Goal: Information Seeking & Learning: Learn about a topic

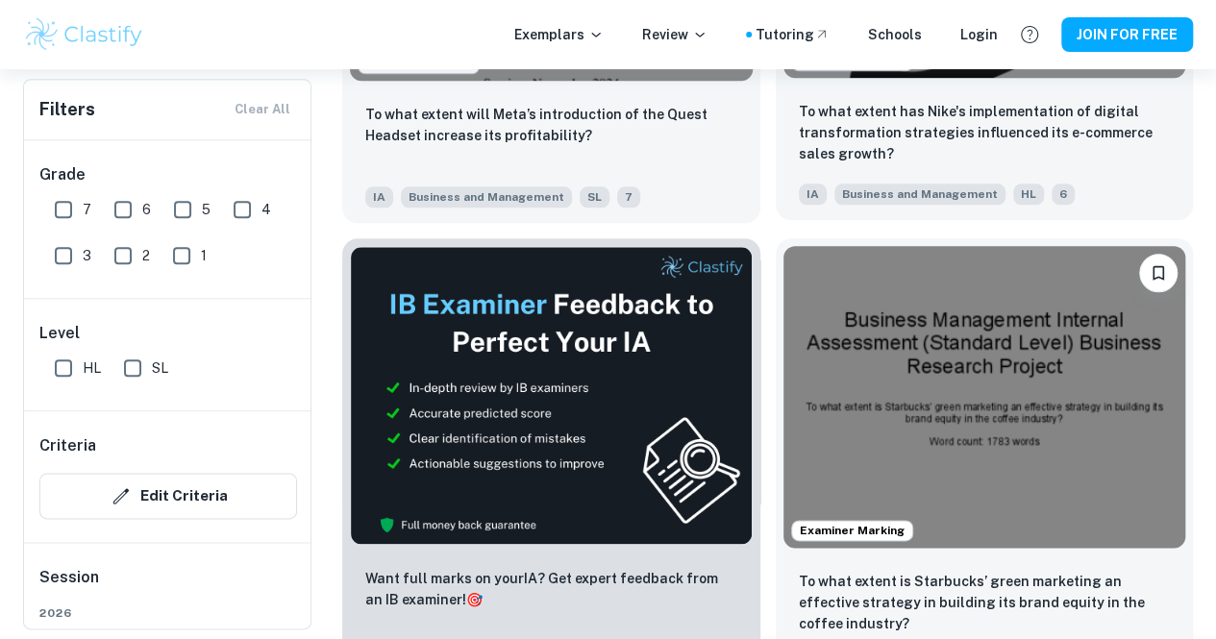
scroll to position [911, 0]
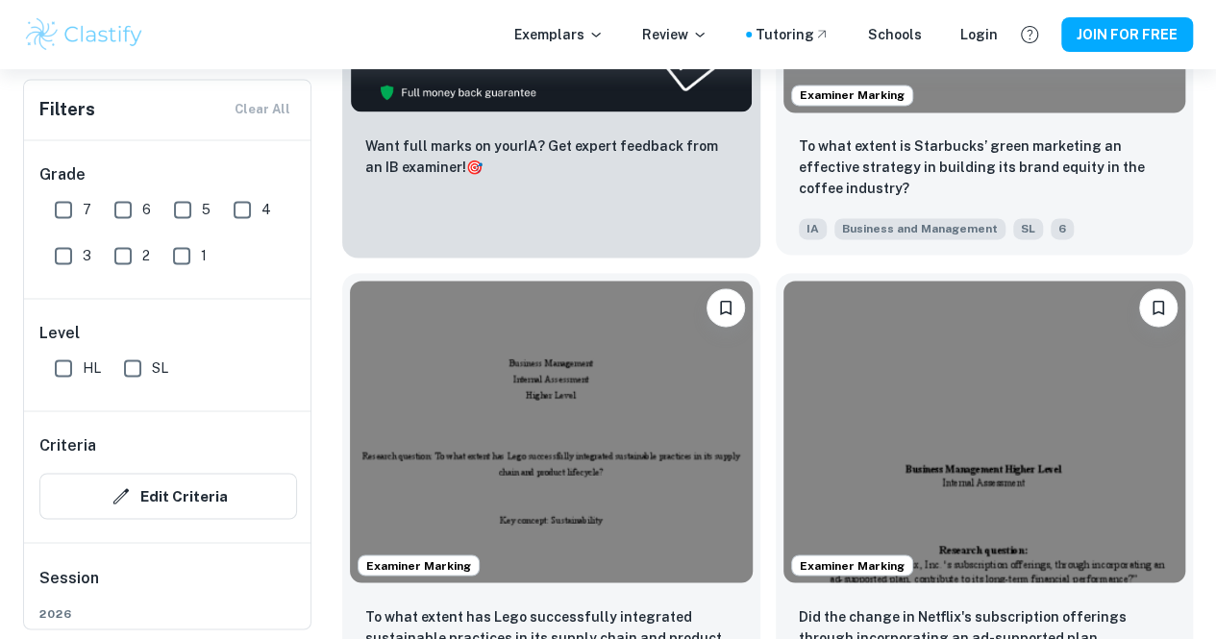
scroll to position [1343, 0]
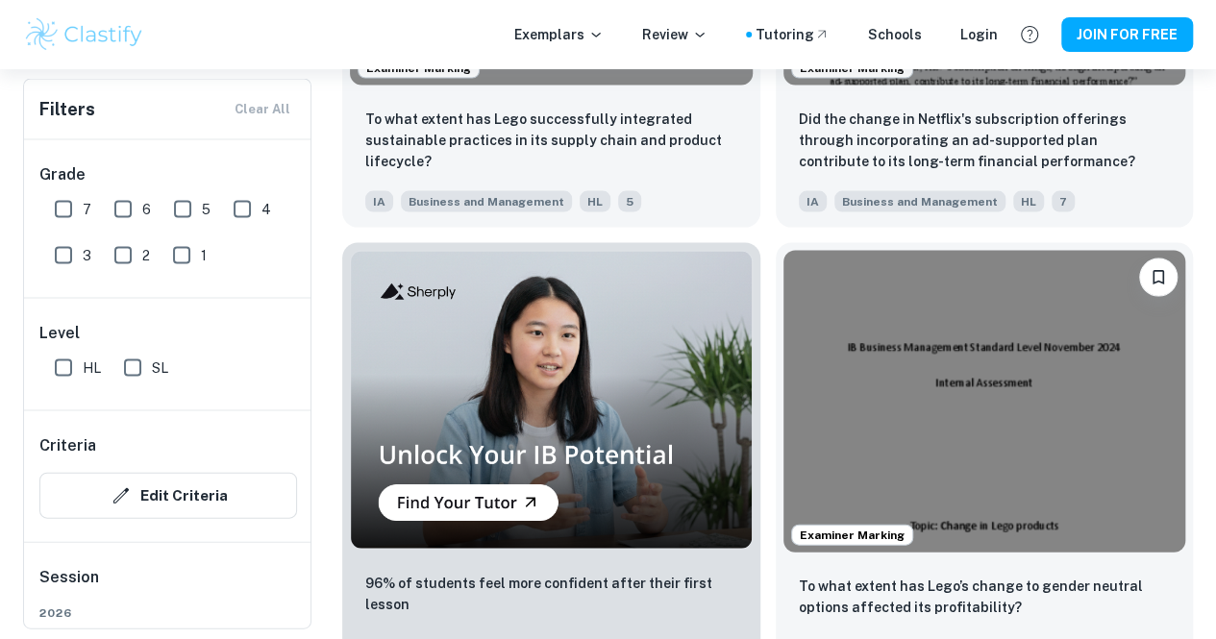
scroll to position [1837, 0]
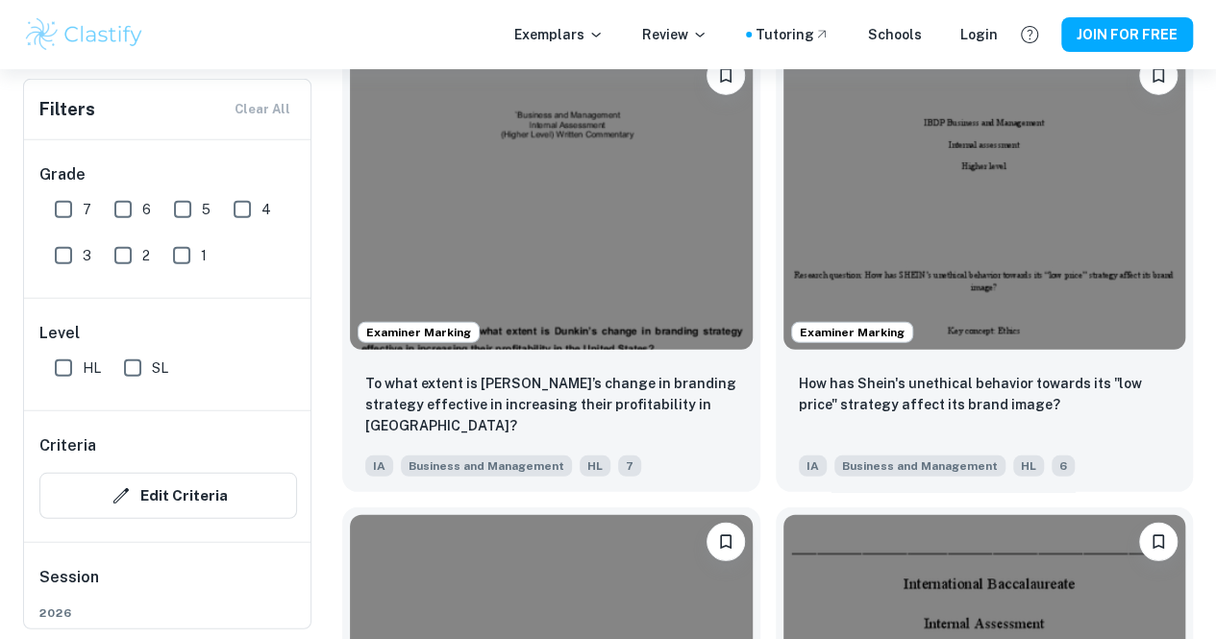
scroll to position [2507, 0]
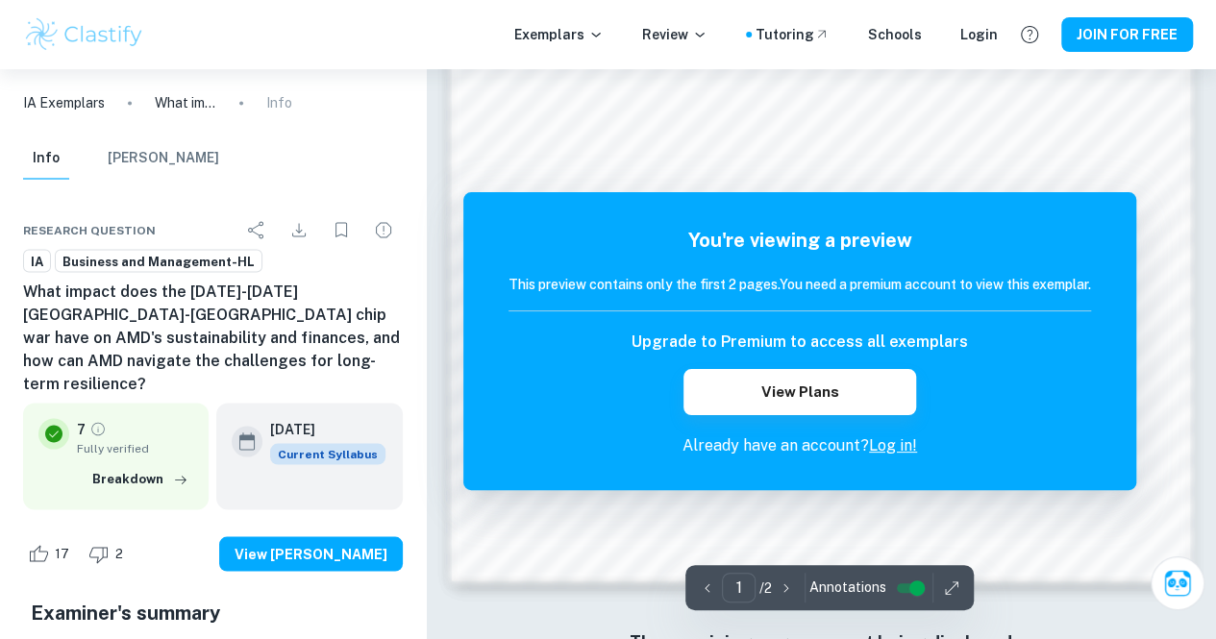
scroll to position [1679, 0]
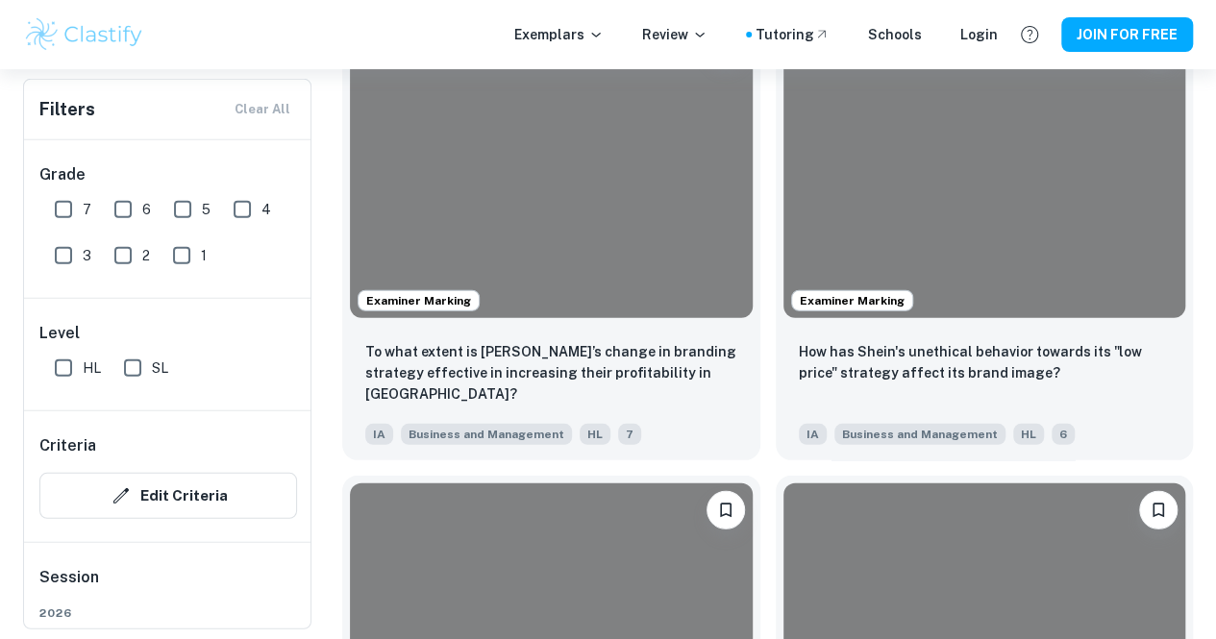
scroll to position [2532, 0]
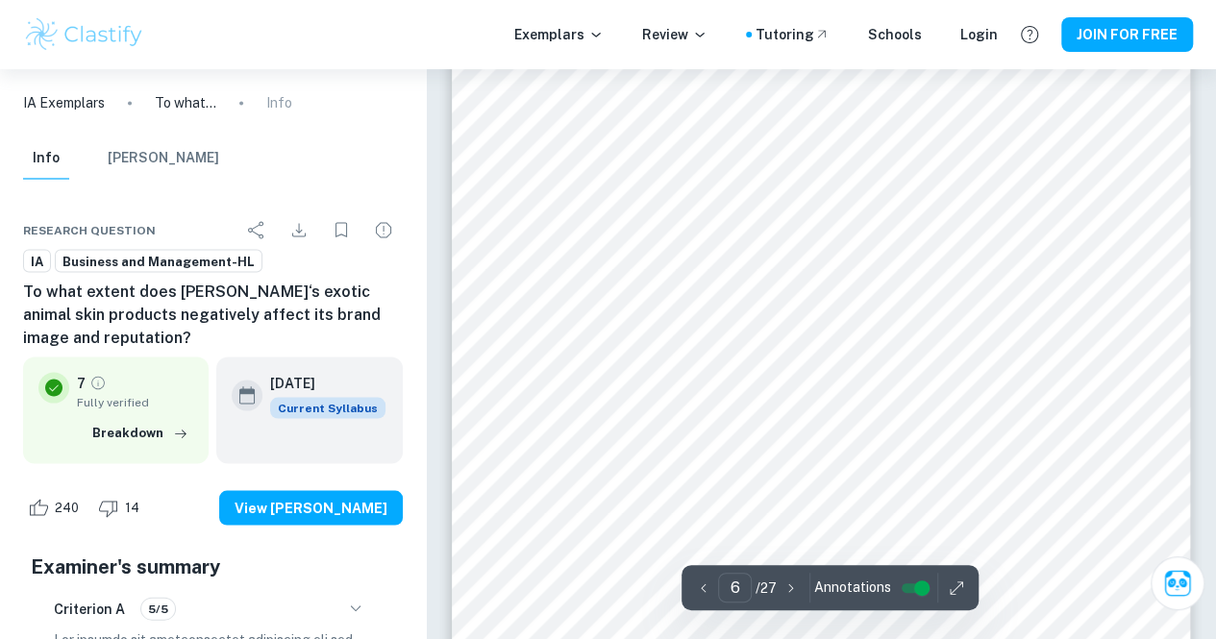
scroll to position [5357, 0]
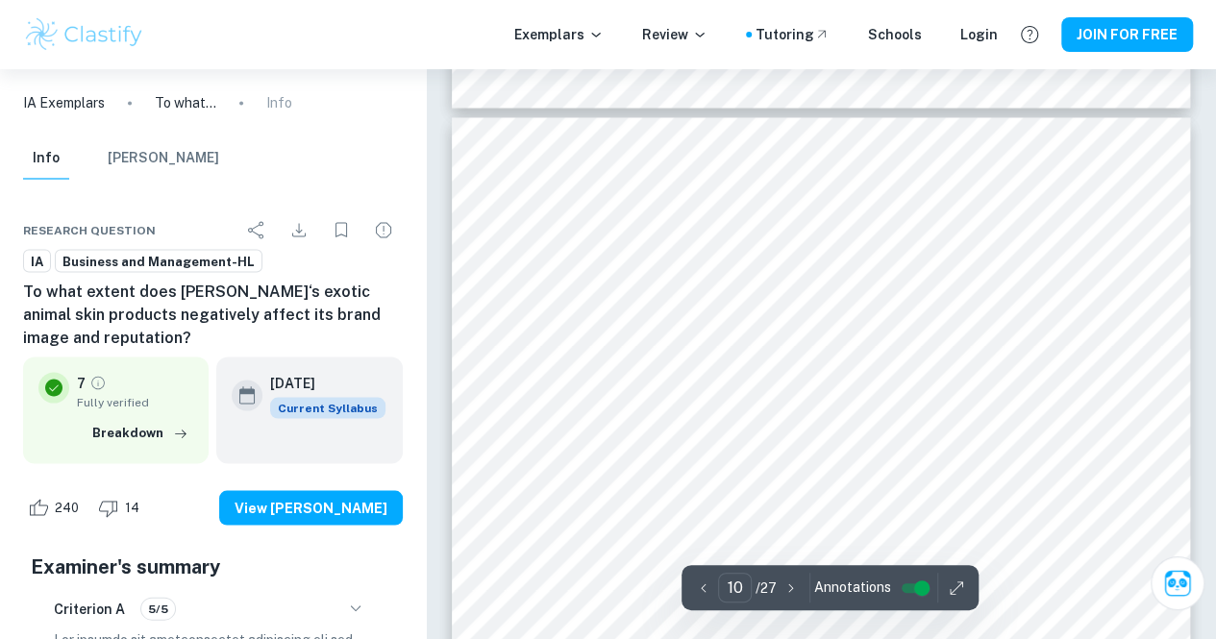
type input "9"
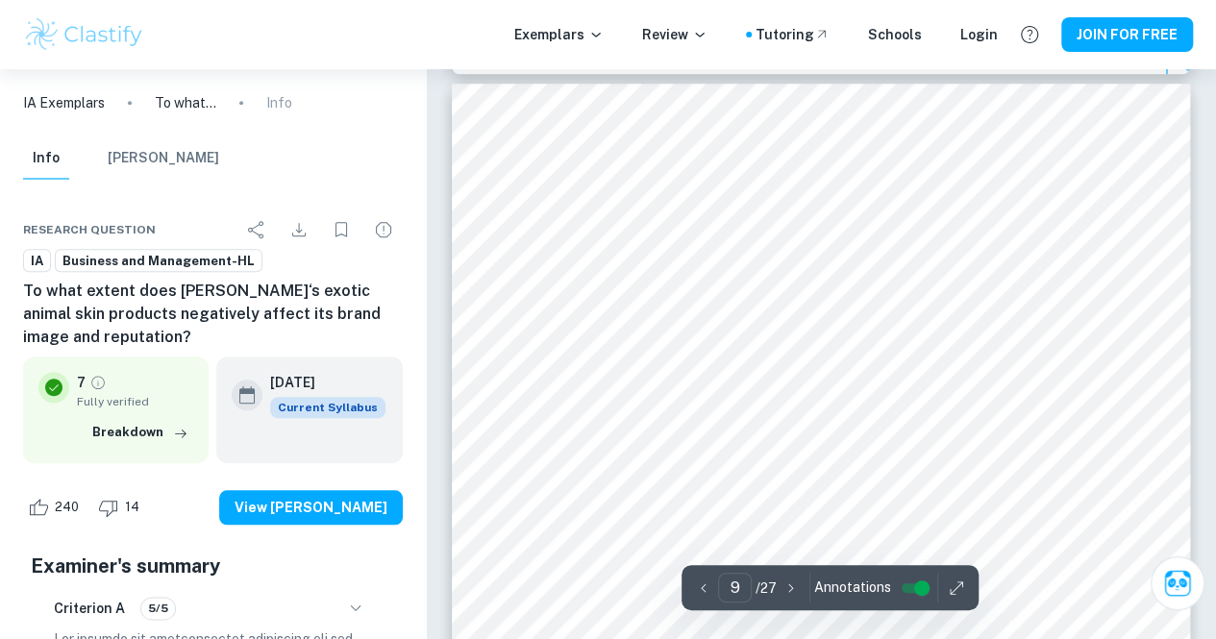
scroll to position [7991, 0]
